Goal: Task Accomplishment & Management: Complete application form

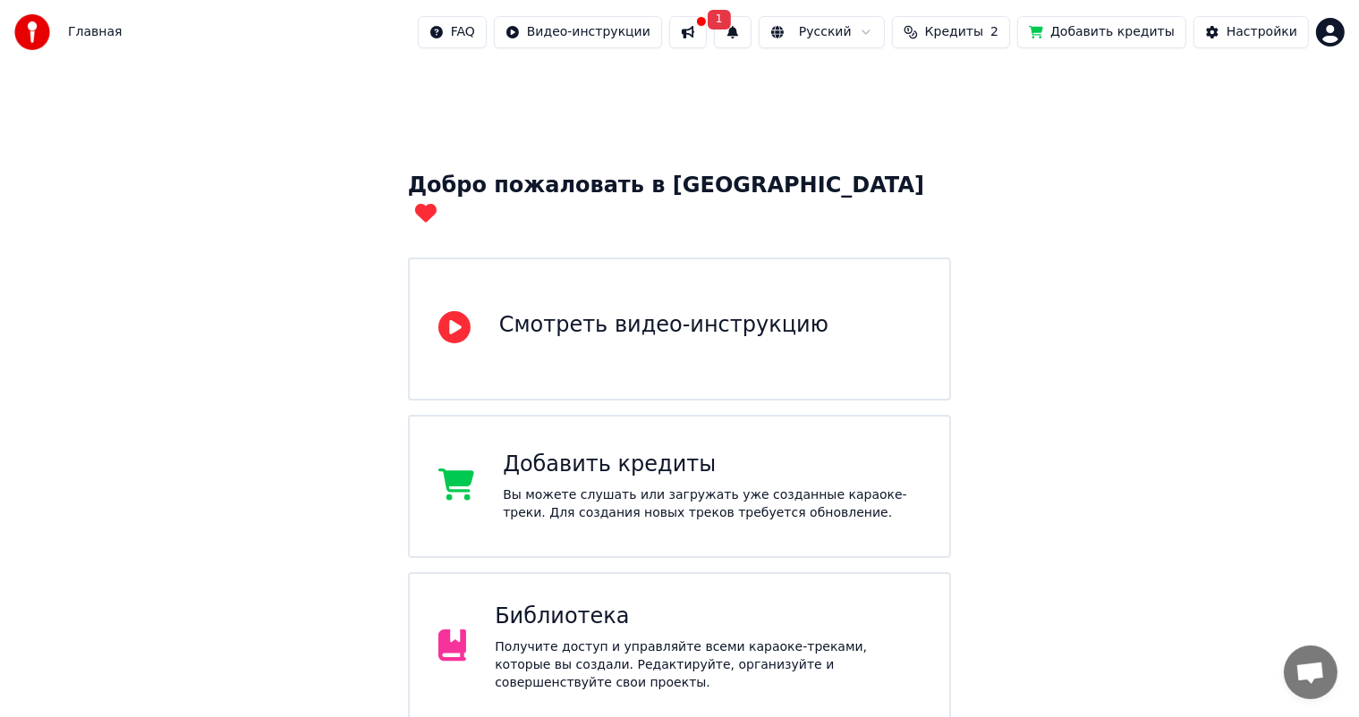
click at [30, 30] on img at bounding box center [32, 32] width 36 height 36
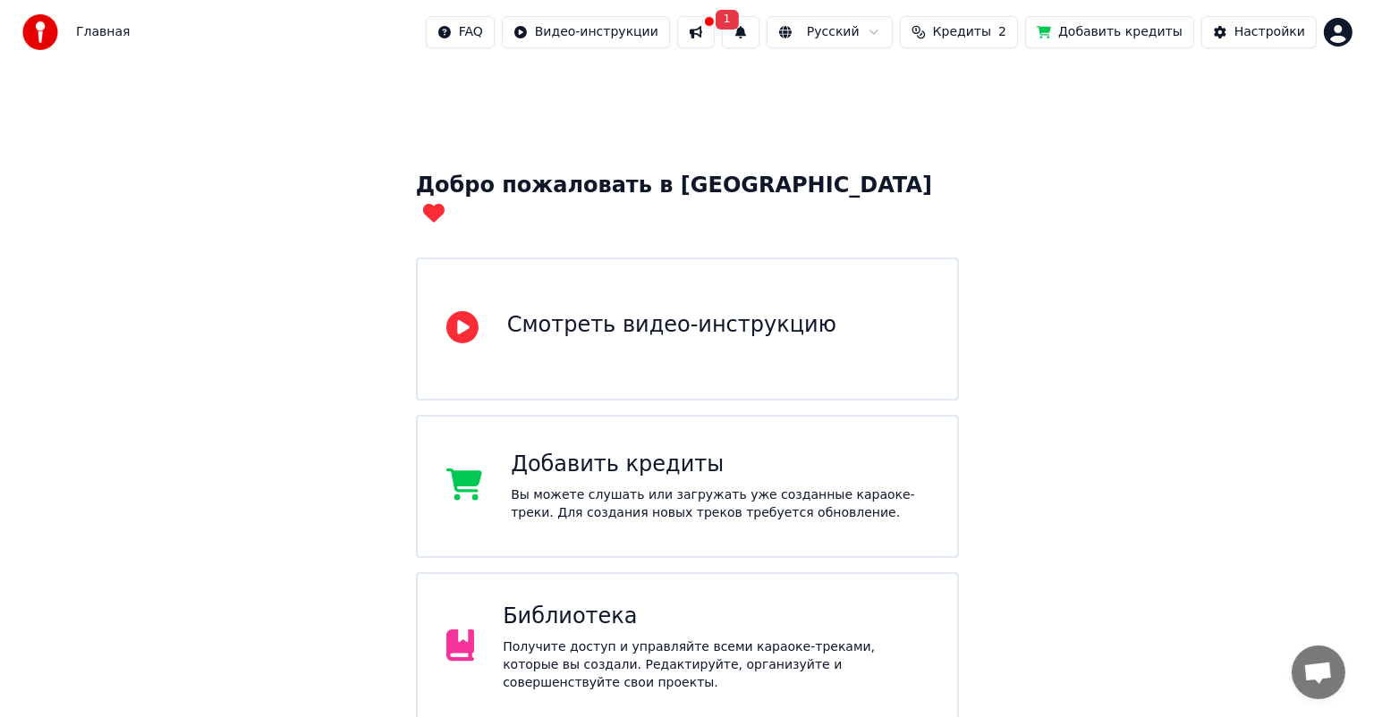
scroll to position [133, 0]
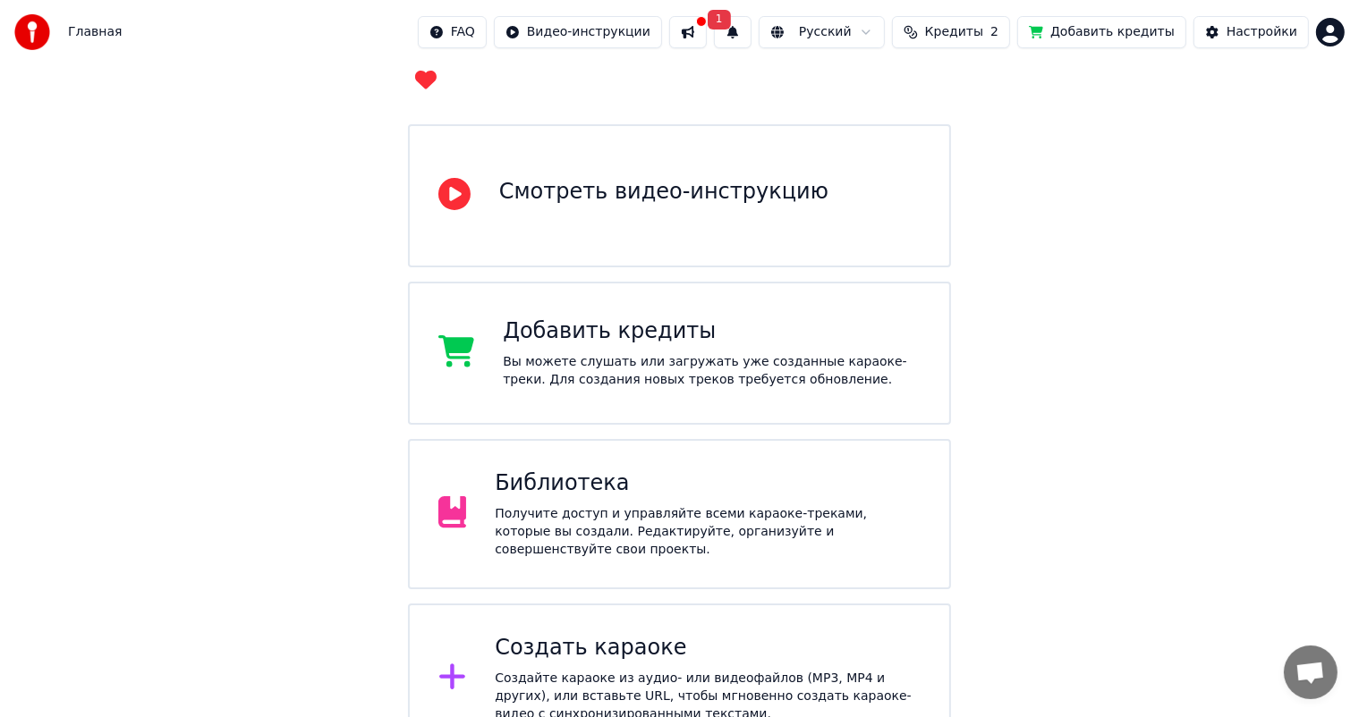
click at [5, 33] on div "Главная FAQ Видео-инструкции 1 Русский Кредиты 2 Добавить кредиты Настройки" at bounding box center [679, 32] width 1359 height 64
click at [32, 29] on img at bounding box center [32, 32] width 36 height 36
click at [91, 31] on span "Главная" at bounding box center [95, 32] width 54 height 18
click at [599, 634] on div "Создать караоке Создайте караоке из аудио- или видеофайлов (MP3, MP4 и других),…" at bounding box center [708, 678] width 426 height 89
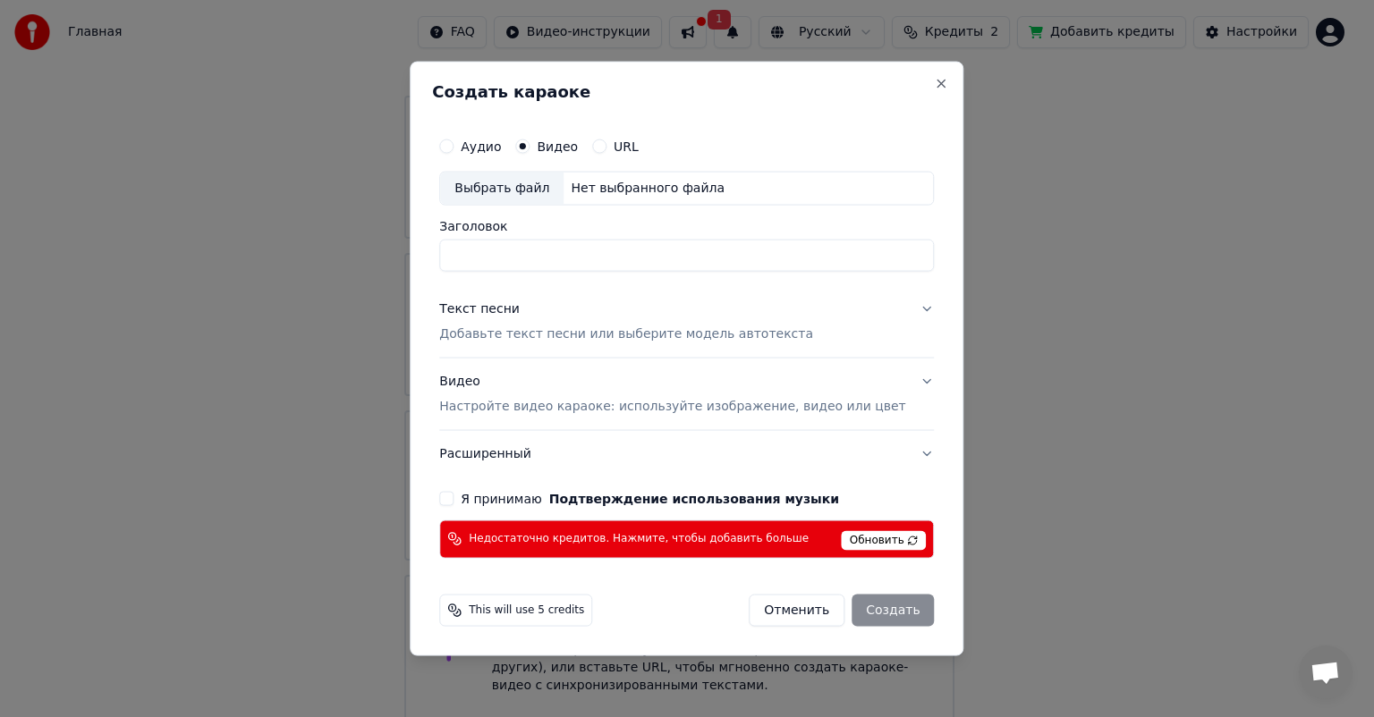
click at [583, 258] on input "Заголовок" at bounding box center [686, 256] width 495 height 32
click at [843, 537] on span "Обновить" at bounding box center [884, 540] width 85 height 20
click at [548, 324] on div "Текст песни Добавьте текст песни или выберите модель автотекста" at bounding box center [626, 322] width 374 height 43
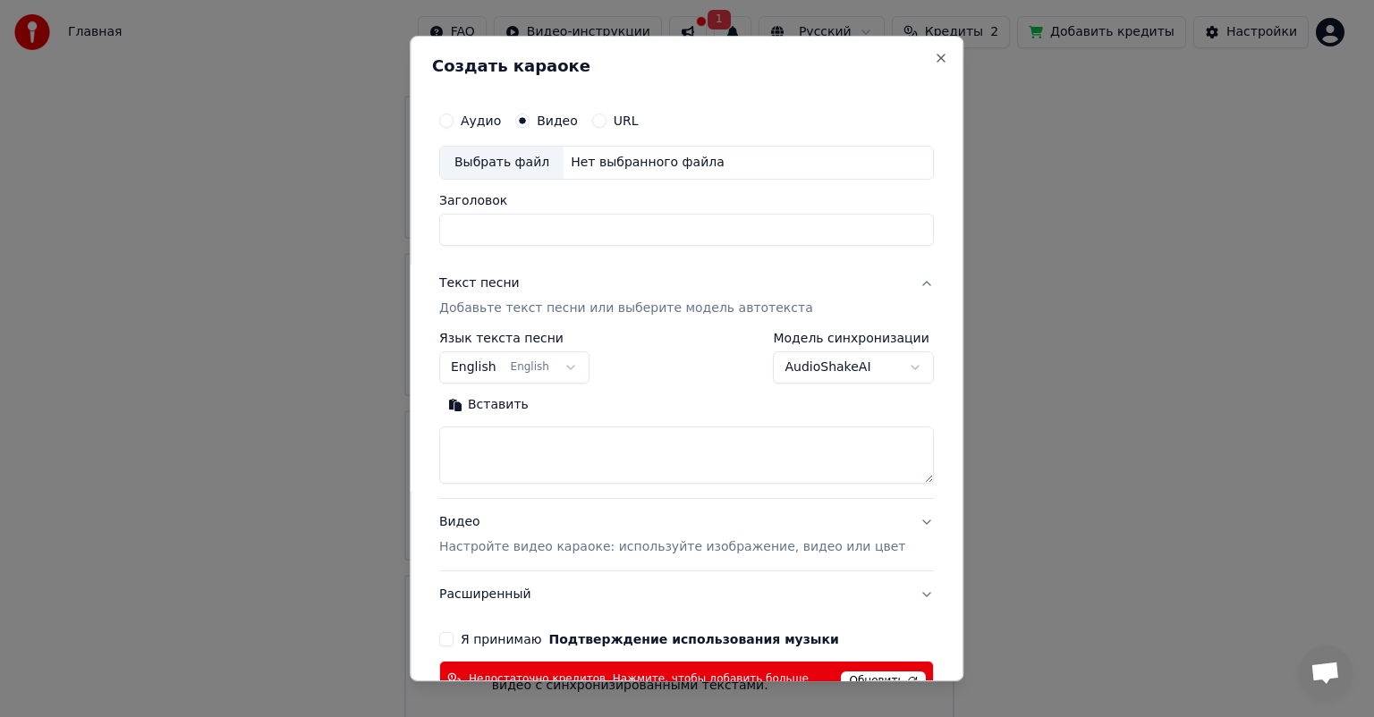
drag, startPoint x: 521, startPoint y: 451, endPoint x: 522, endPoint y: 441, distance: 9.9
click at [521, 449] on textarea at bounding box center [686, 455] width 495 height 57
paste textarea "**********"
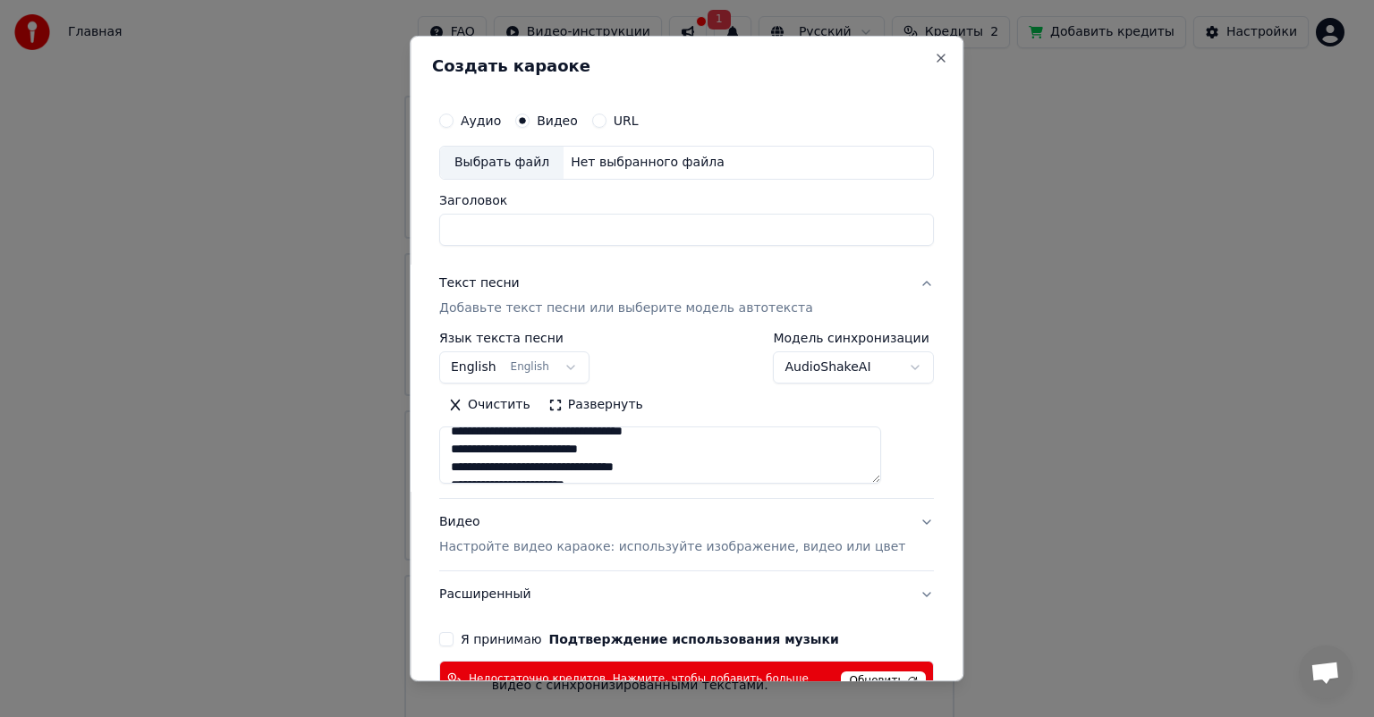
scroll to position [521, 0]
click at [881, 473] on textarea at bounding box center [660, 455] width 442 height 57
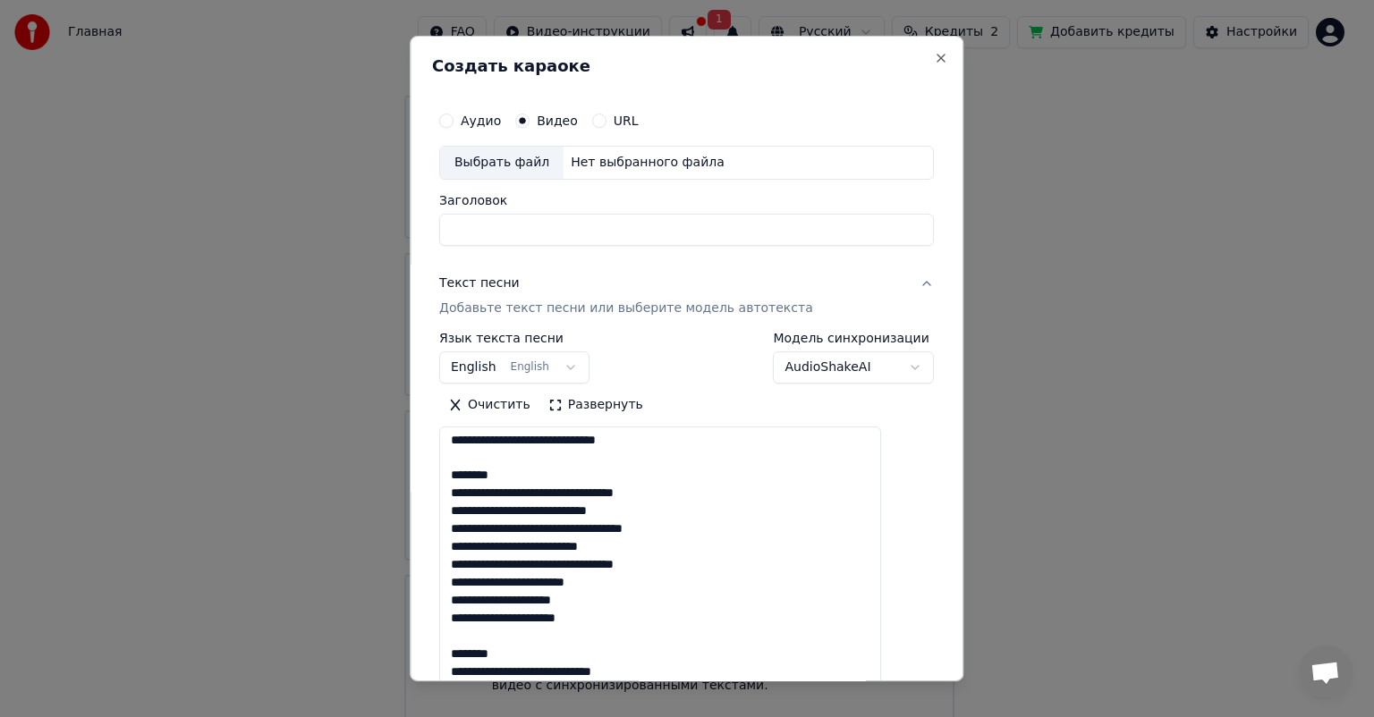
drag, startPoint x: 892, startPoint y: 479, endPoint x: 1030, endPoint y: 707, distance: 266.2
click at [1030, 707] on body "Главная FAQ Видео-инструкции 1 Русский Кредиты 2 Добавить кредиты Настройки Доб…" at bounding box center [679, 296] width 1359 height 859
drag, startPoint x: 516, startPoint y: 476, endPoint x: 473, endPoint y: 483, distance: 43.5
click at [469, 480] on textarea at bounding box center [660, 569] width 442 height 285
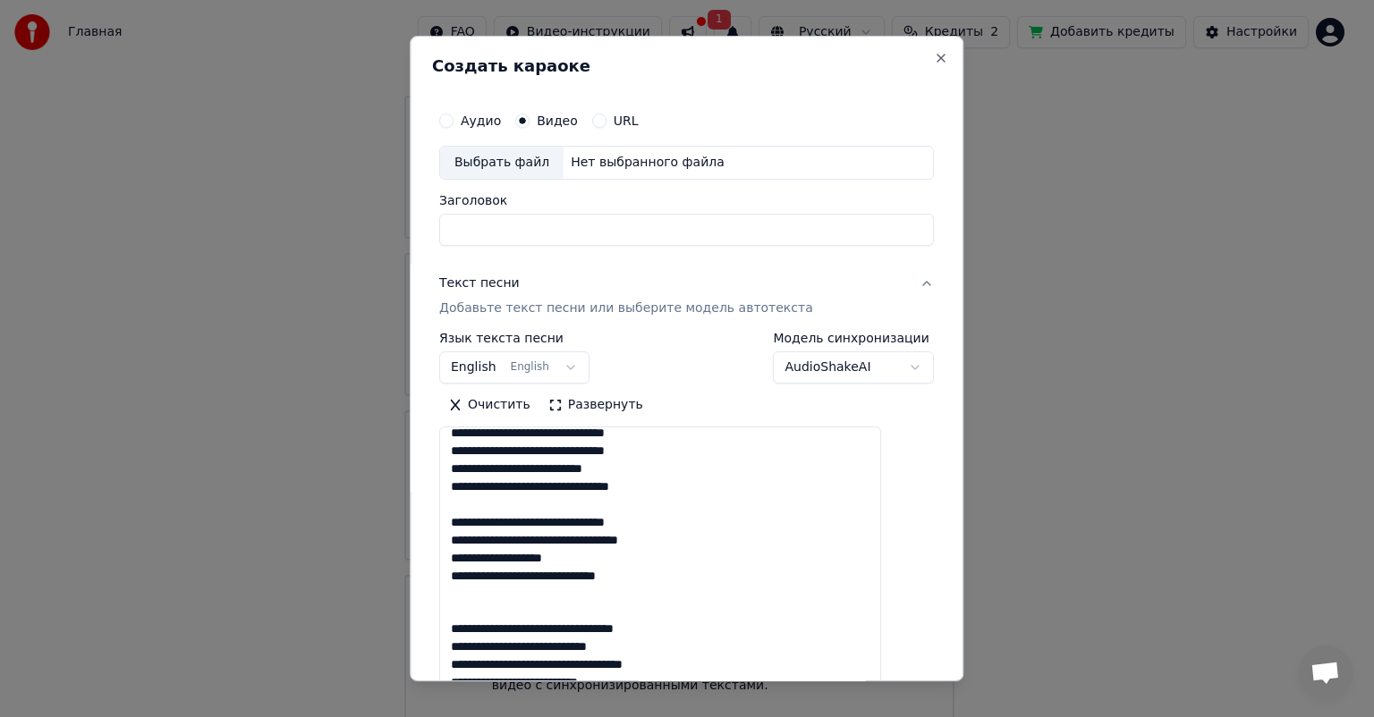
scroll to position [343, 0]
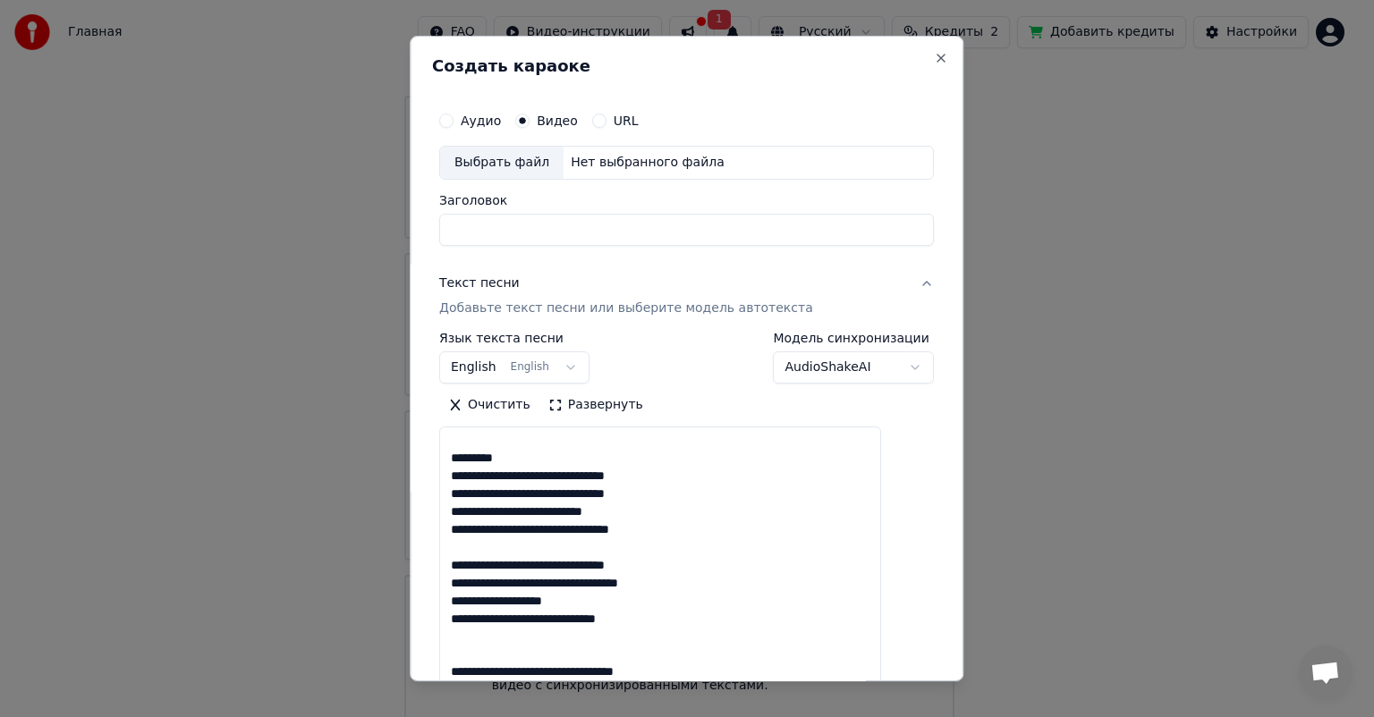
drag, startPoint x: 514, startPoint y: 462, endPoint x: 462, endPoint y: 465, distance: 51.9
click at [462, 465] on textarea at bounding box center [660, 569] width 442 height 285
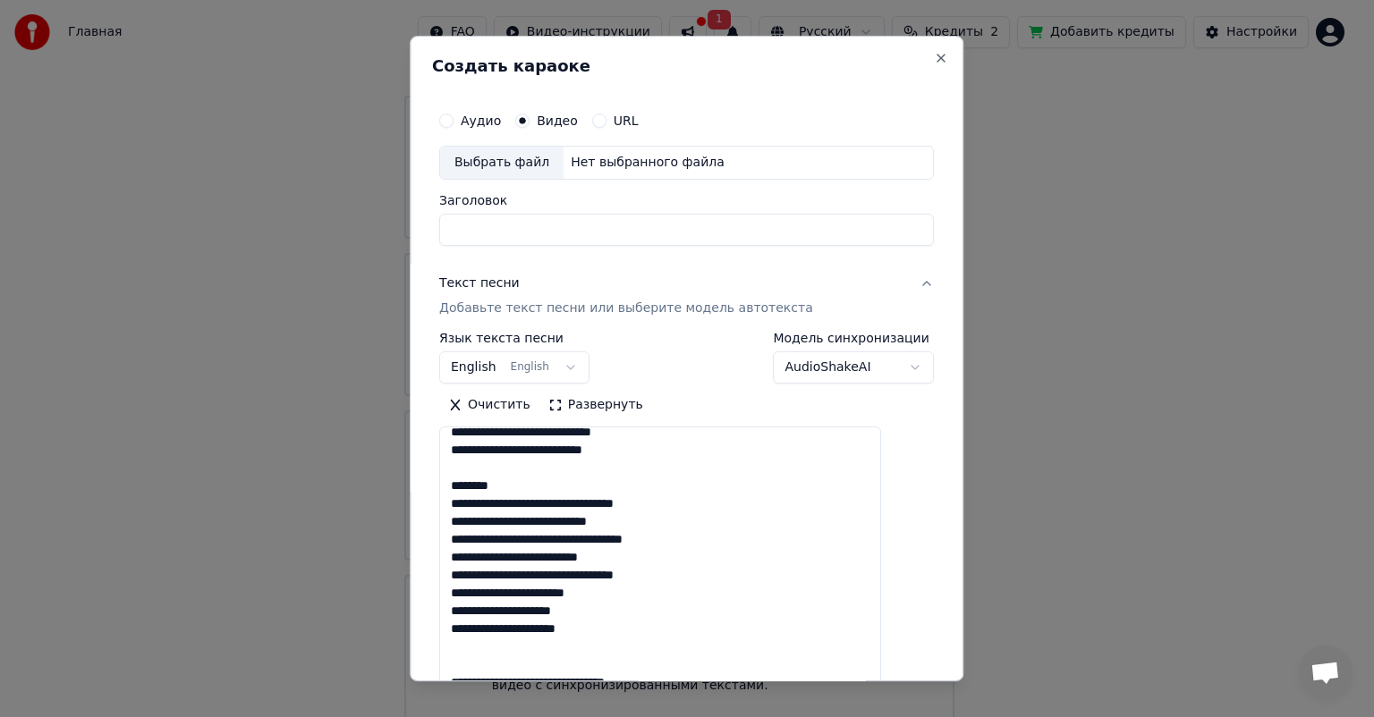
scroll to position [74, 0]
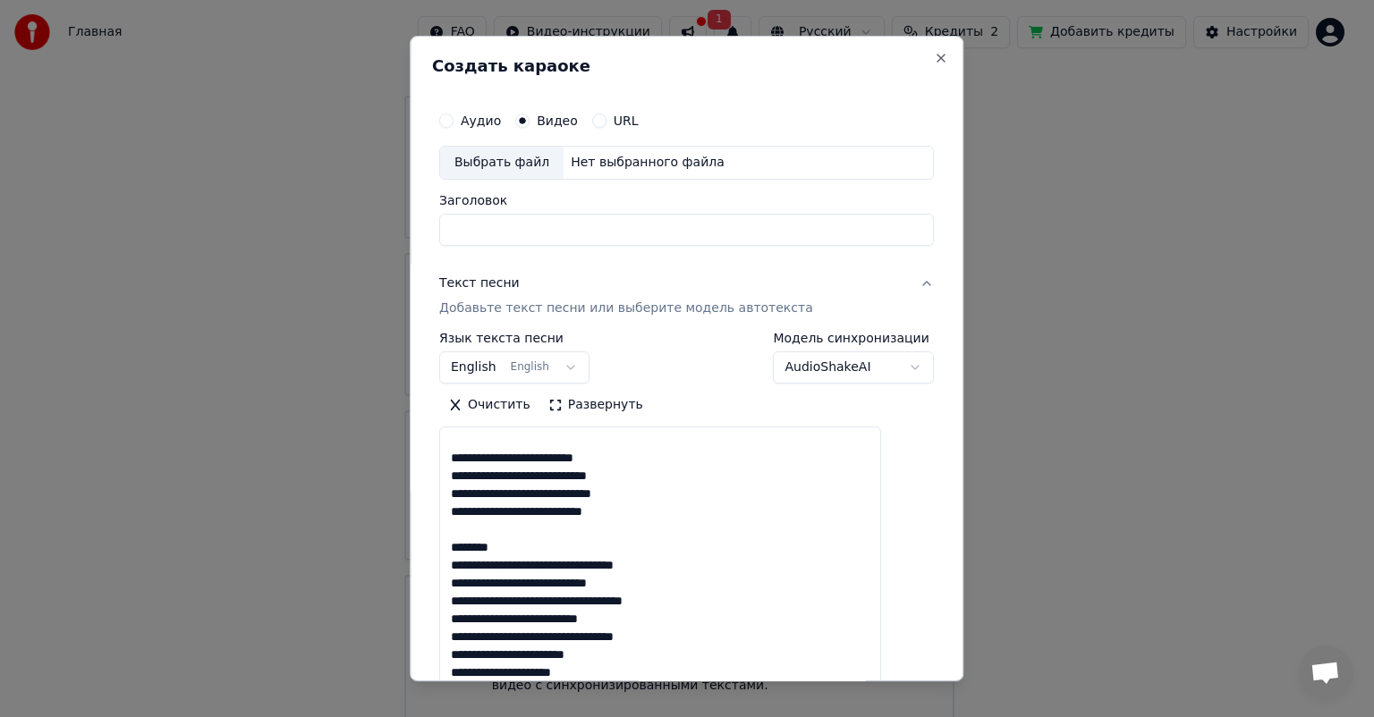
drag, startPoint x: 502, startPoint y: 554, endPoint x: 447, endPoint y: 551, distance: 54.6
click at [447, 551] on div "**********" at bounding box center [687, 359] width 554 height 646
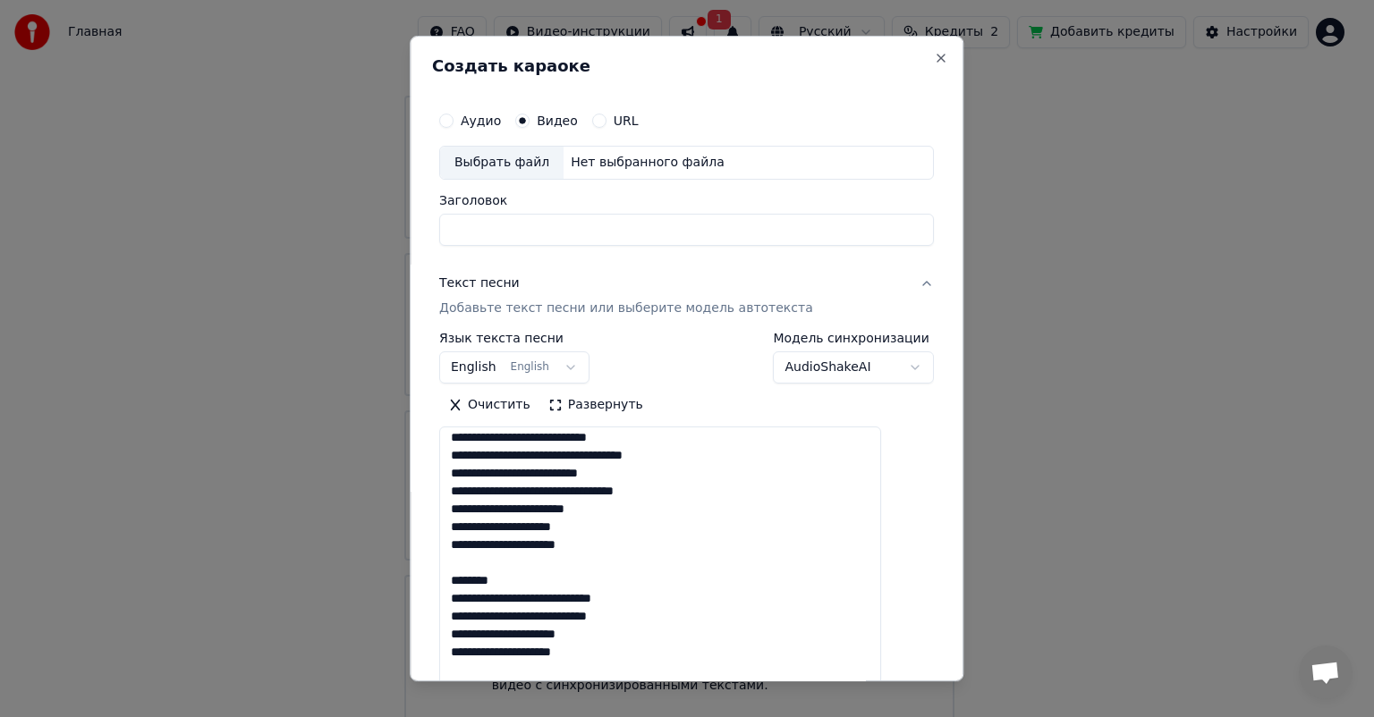
scroll to position [626, 0]
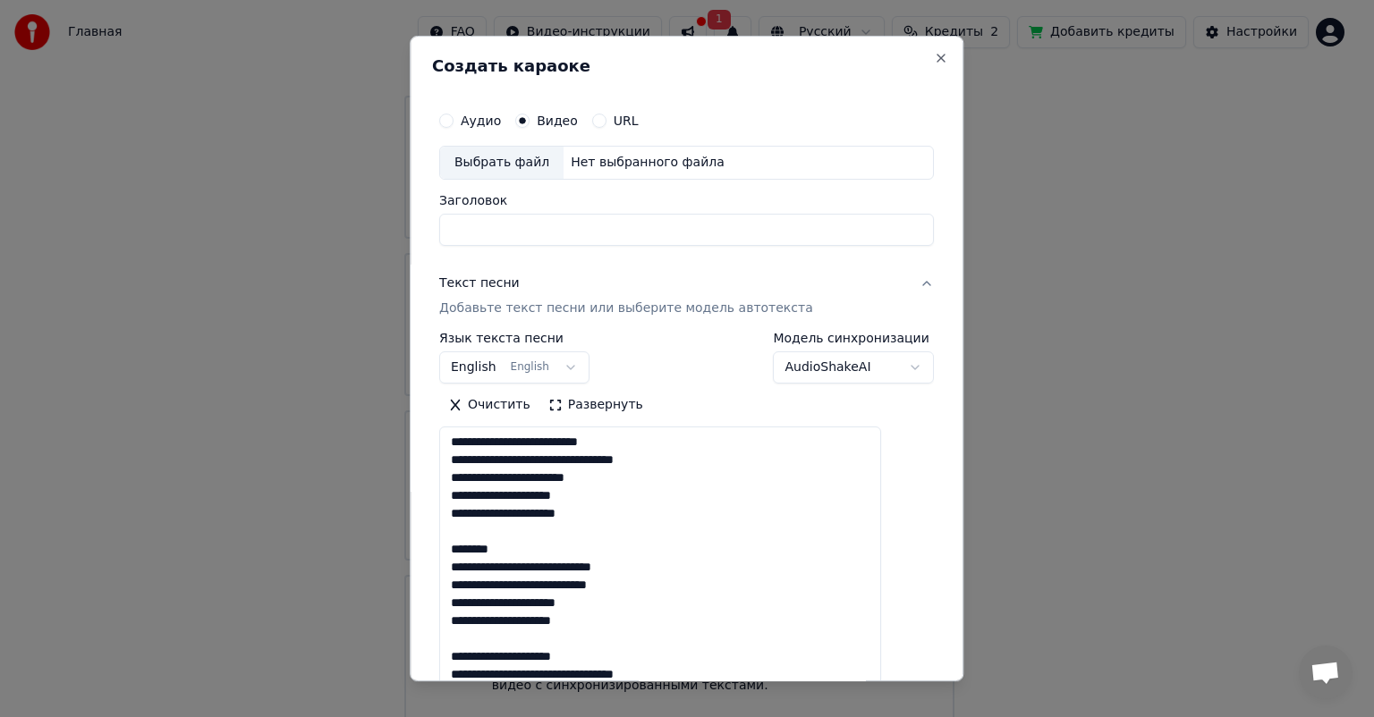
drag, startPoint x: 516, startPoint y: 555, endPoint x: 456, endPoint y: 555, distance: 59.9
click at [456, 555] on div "**********" at bounding box center [686, 515] width 509 height 839
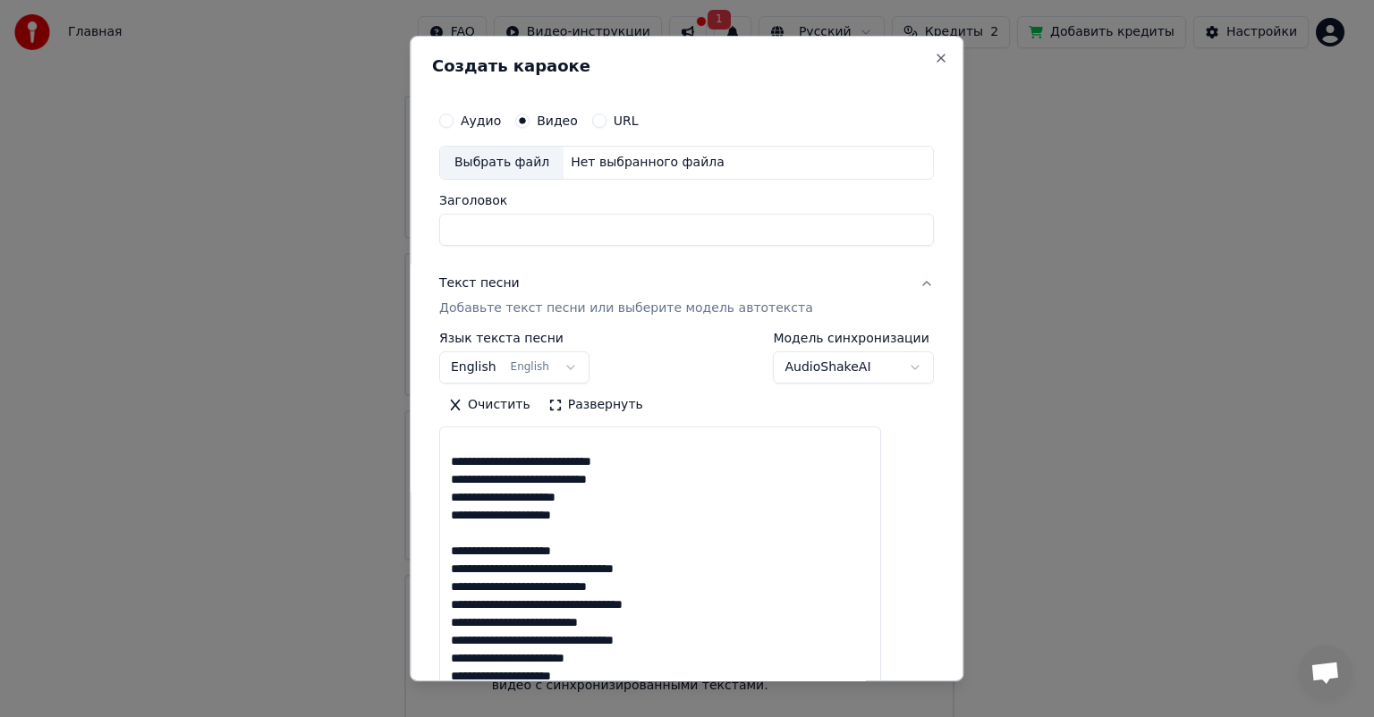
scroll to position [749, 0]
drag, startPoint x: 585, startPoint y: 537, endPoint x: 434, endPoint y: 536, distance: 151.2
click at [434, 536] on div "**********" at bounding box center [687, 359] width 554 height 646
type textarea "**********"
click at [536, 365] on button "English English" at bounding box center [514, 368] width 150 height 32
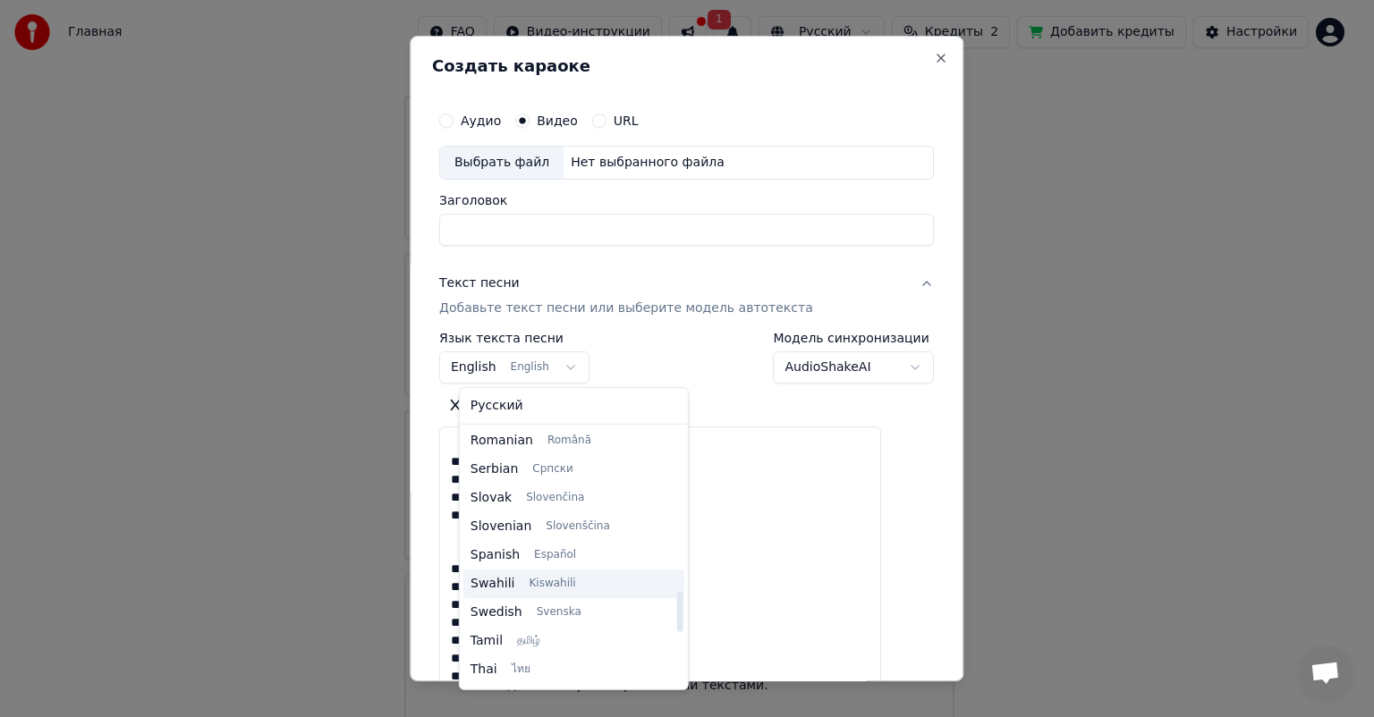
scroll to position [1373, 0]
select select "**"
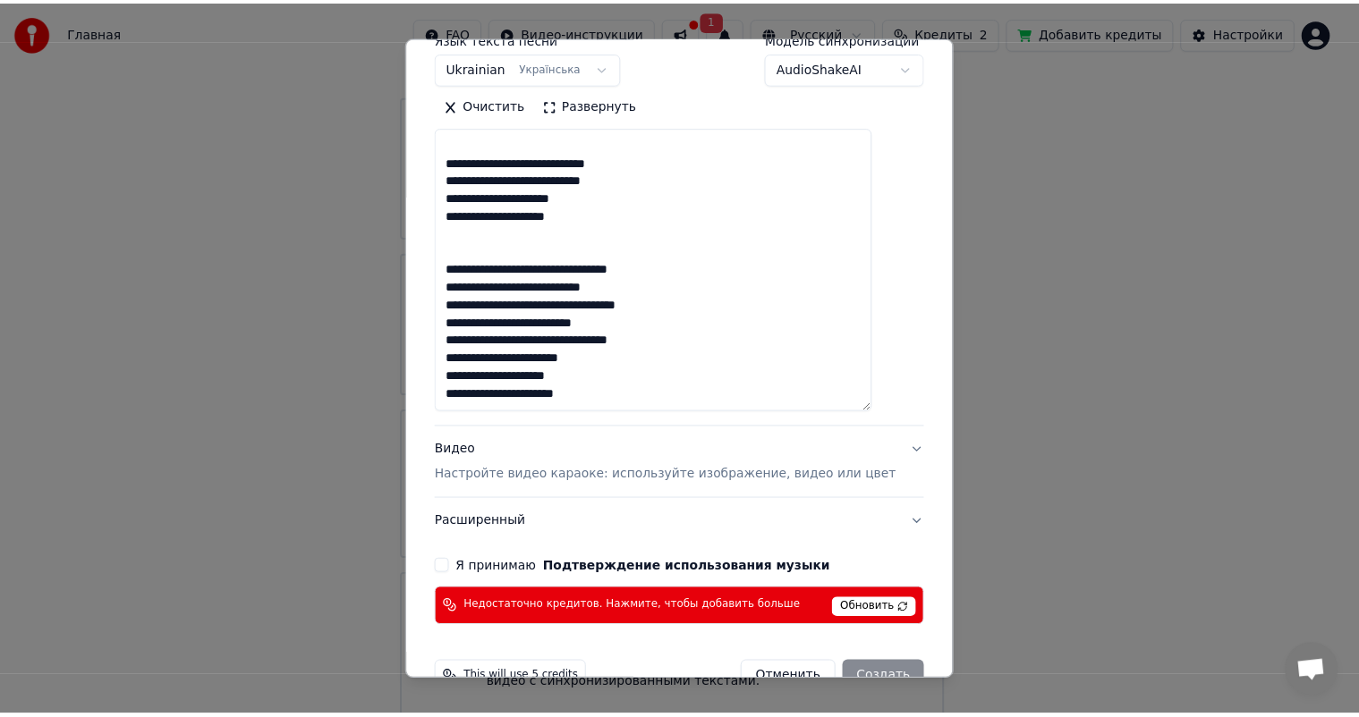
scroll to position [342, 0]
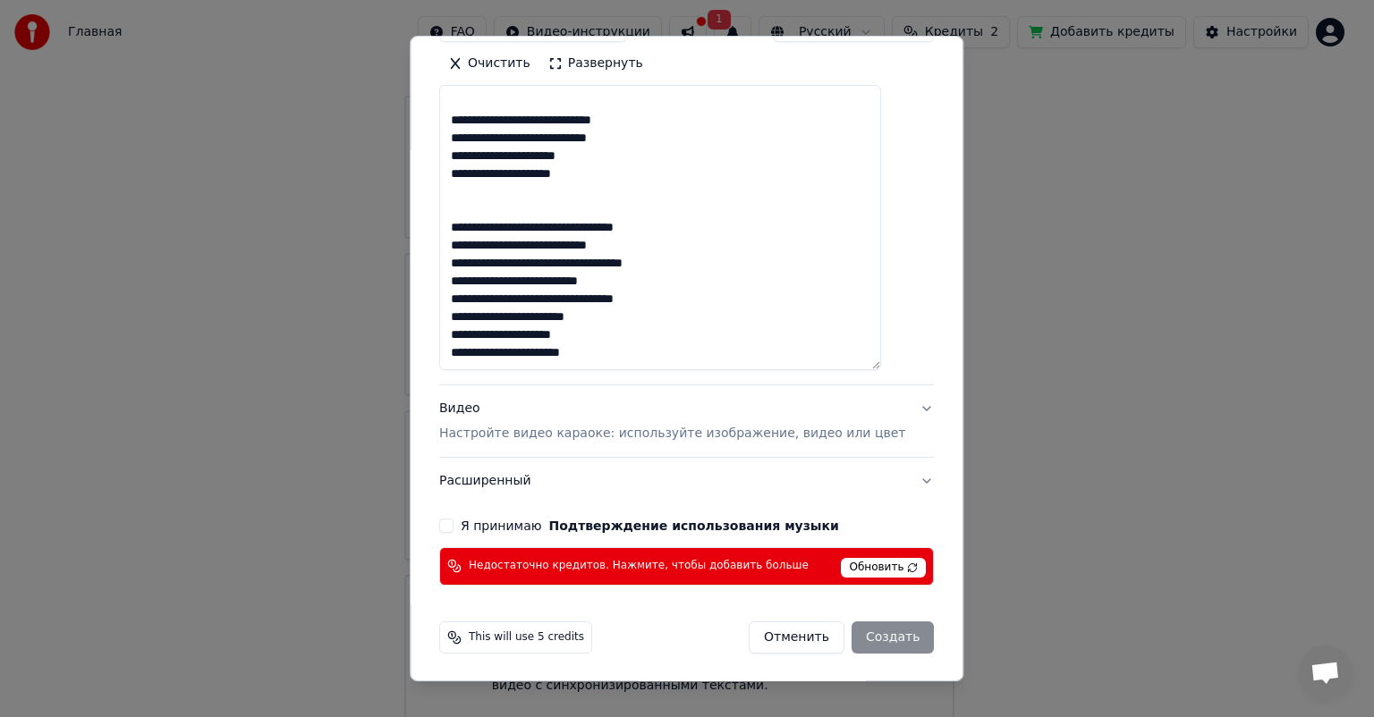
click at [453, 526] on button "Я принимаю Подтверждение использования музыки" at bounding box center [446, 526] width 14 height 14
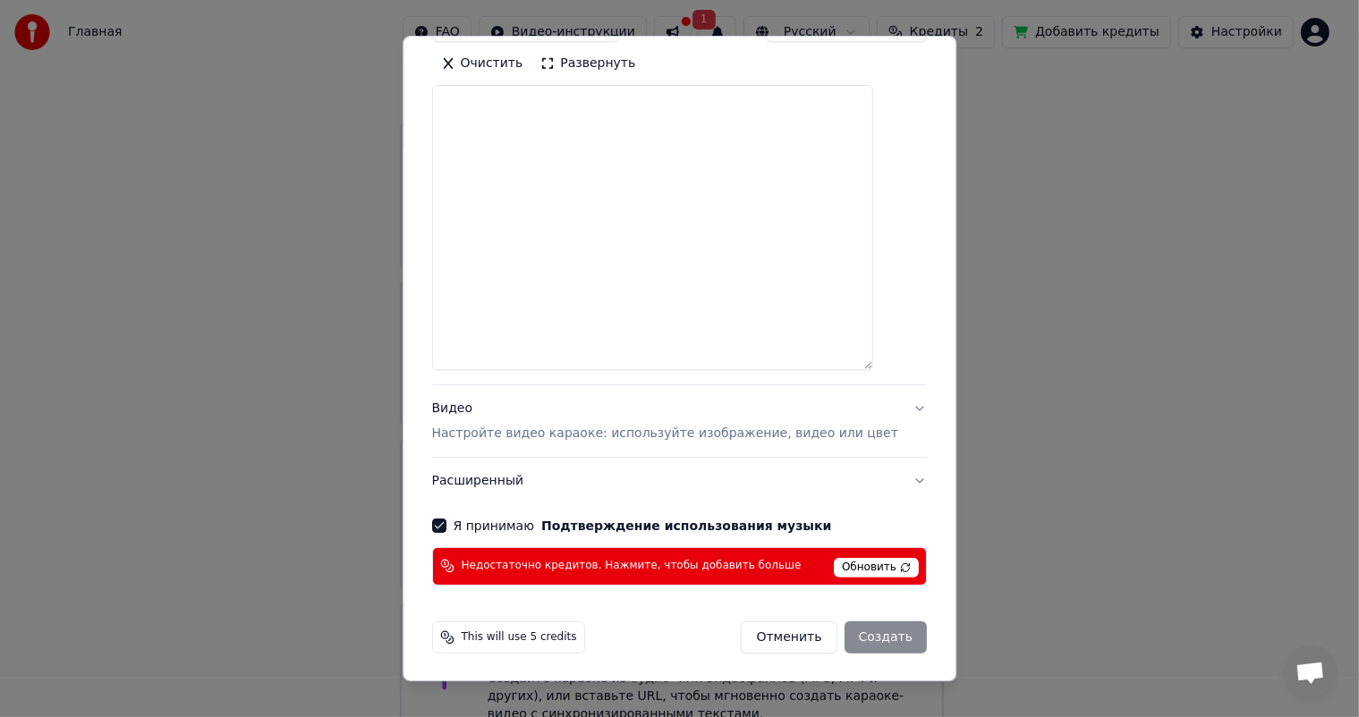
scroll to position [0, 0]
select select
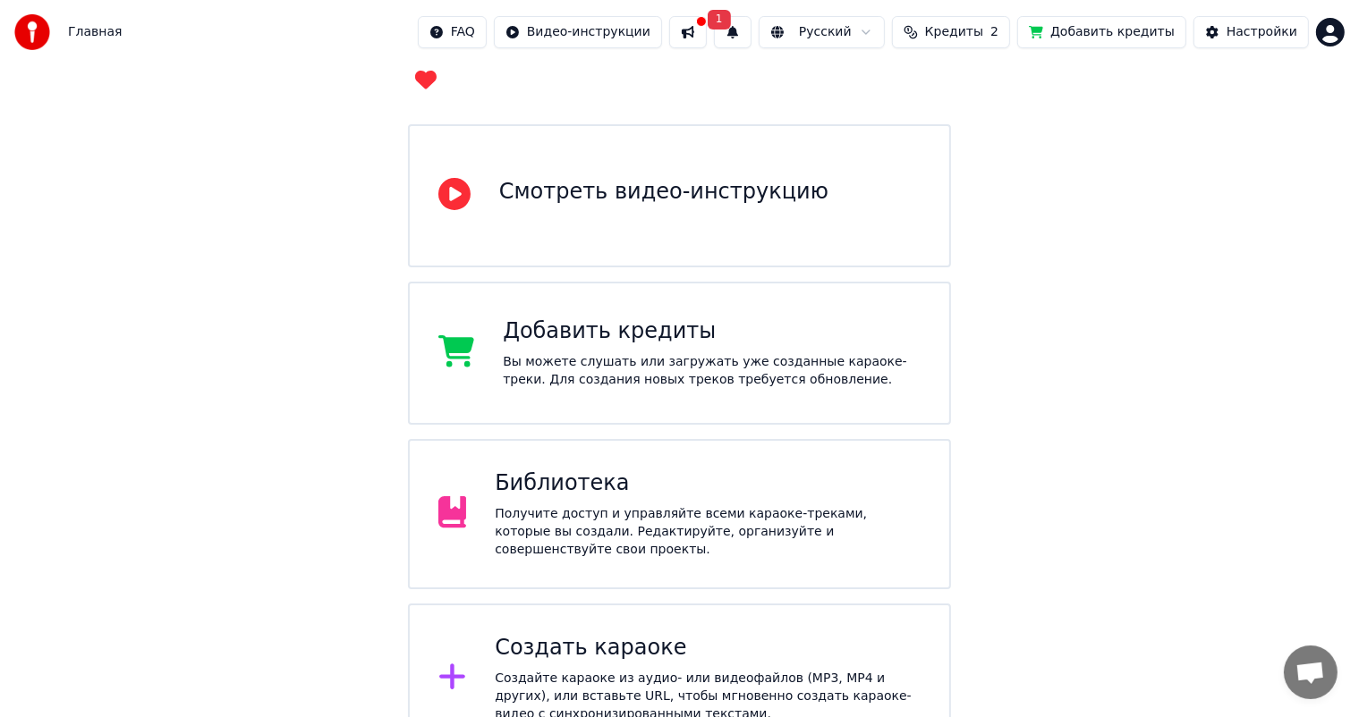
click at [981, 35] on span "Кредиты" at bounding box center [954, 32] width 58 height 18
click at [945, 120] on td "2" at bounding box center [939, 119] width 69 height 32
click at [1048, 124] on td "14" at bounding box center [1053, 119] width 158 height 32
click at [707, 29] on button at bounding box center [688, 32] width 38 height 32
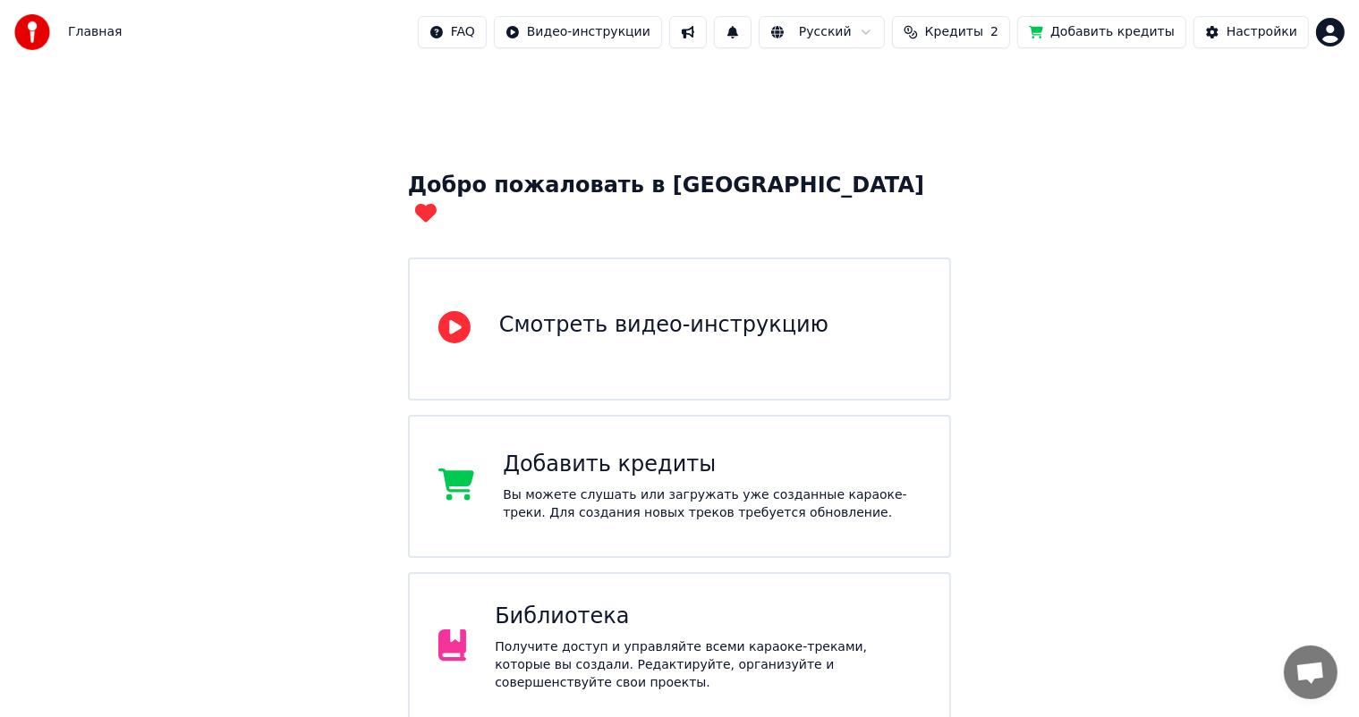
click at [1331, 32] on html "Главная FAQ Видео-инструкции Русский Кредиты 2 Добавить кредиты Настройки Добро…" at bounding box center [679, 443] width 1359 height 887
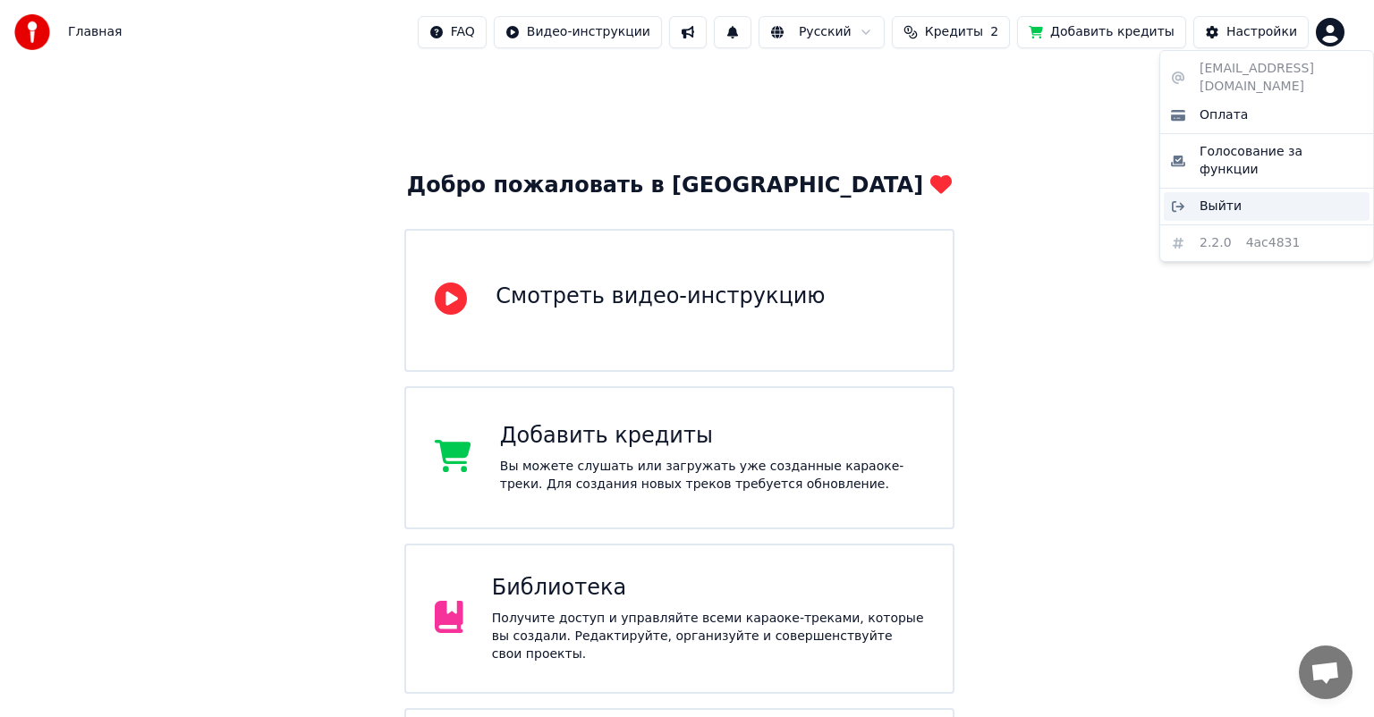
click at [1209, 198] on span "Выйти" at bounding box center [1220, 207] width 42 height 18
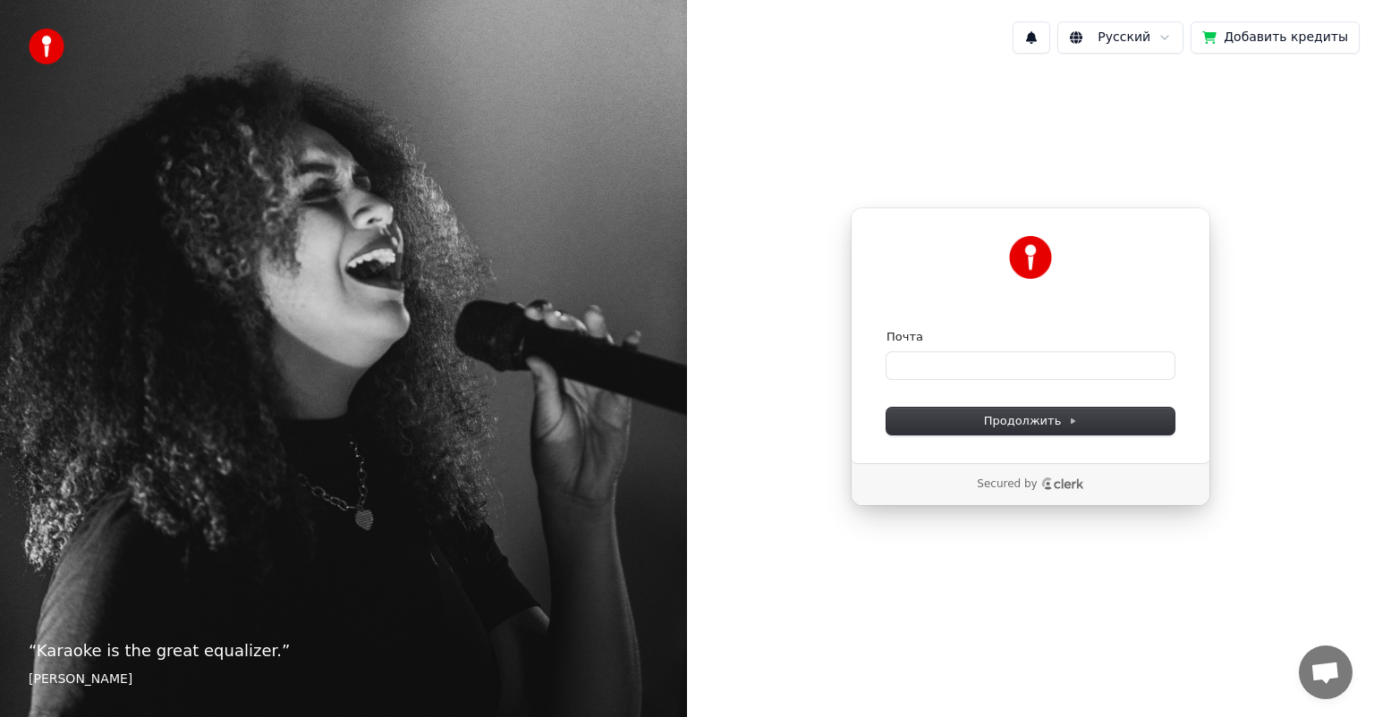
click at [936, 340] on div "Почта" at bounding box center [1030, 337] width 288 height 16
click at [933, 367] on input "Почта" at bounding box center [1030, 365] width 288 height 27
type input "*"
click at [964, 420] on button "Продолжить" at bounding box center [1030, 421] width 288 height 27
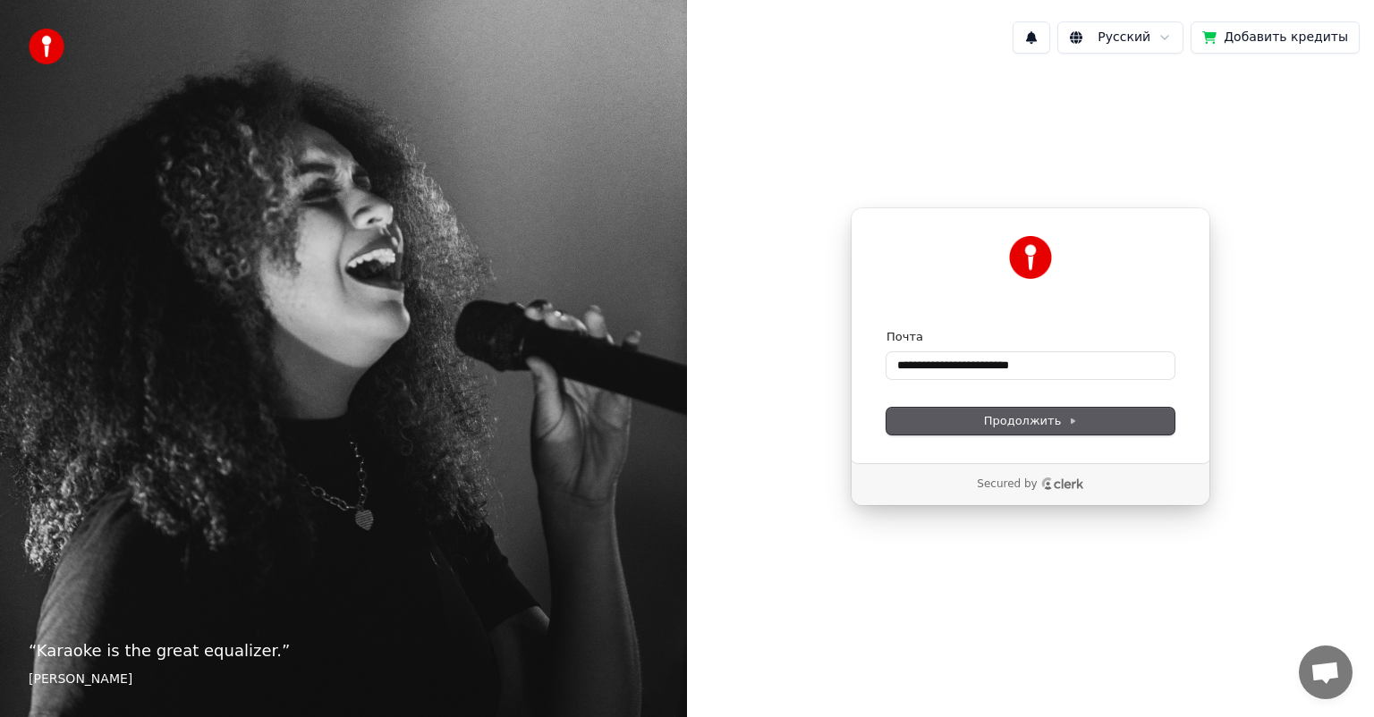
type input "**********"
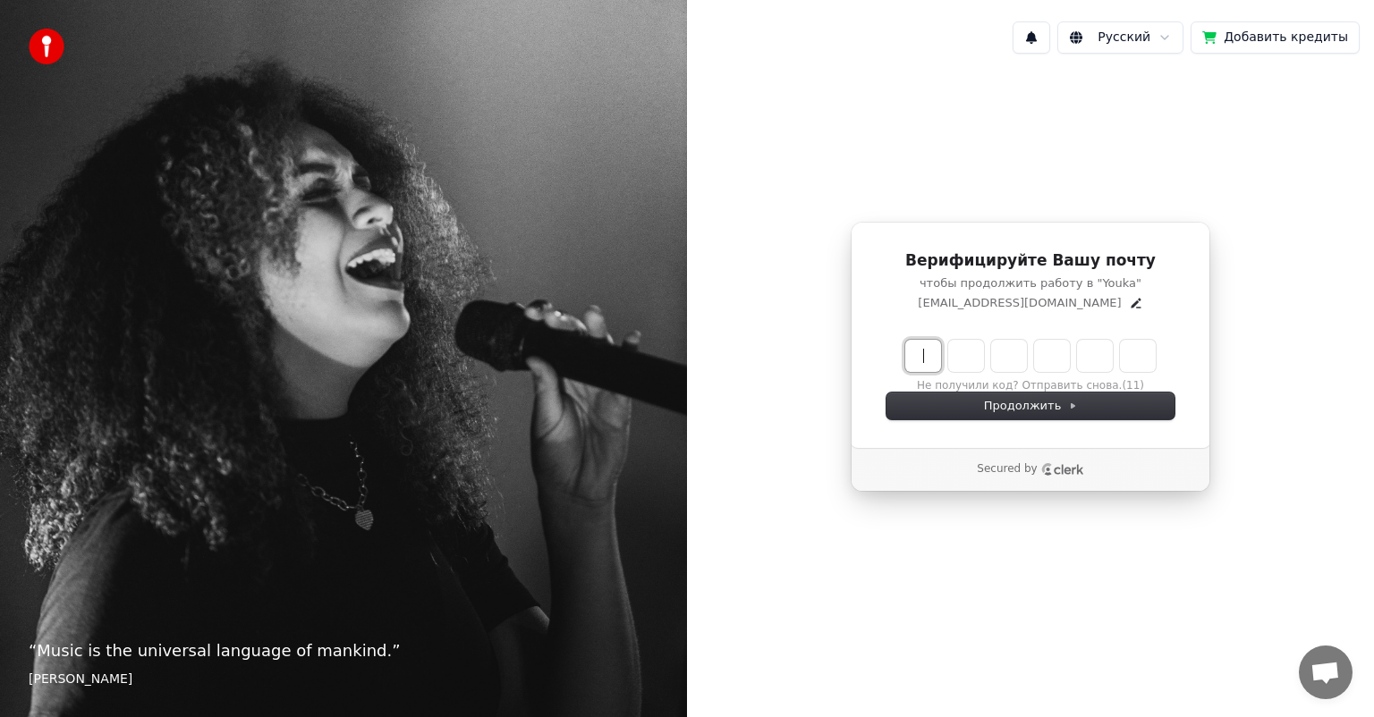
click at [1004, 305] on p "chaplynskanadya@gmail.com" at bounding box center [1019, 303] width 203 height 16
click at [1081, 346] on input "Enter verification code" at bounding box center [1048, 356] width 286 height 32
type input "******"
